Goal: Find specific page/section: Find specific page/section

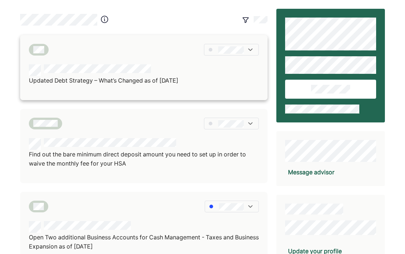
click at [162, 71] on div at bounding box center [104, 70] width 150 height 12
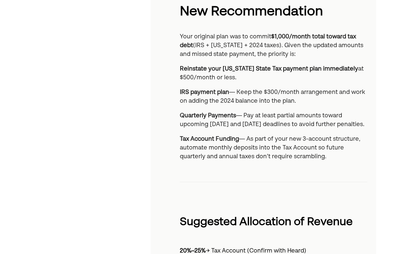
scroll to position [439, 0]
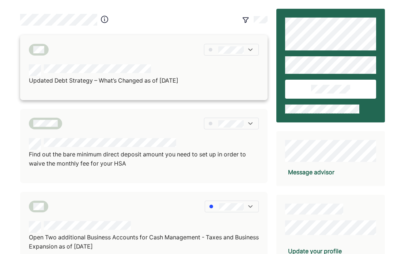
click at [251, 49] on img at bounding box center [250, 49] width 7 height 7
click at [178, 74] on div at bounding box center [104, 70] width 150 height 12
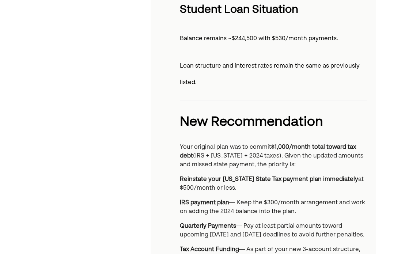
scroll to position [366, 0]
